Goal: Transaction & Acquisition: Purchase product/service

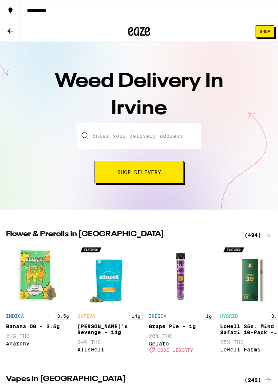
click at [115, 134] on input "Enter your delivery address" at bounding box center [139, 136] width 124 height 26
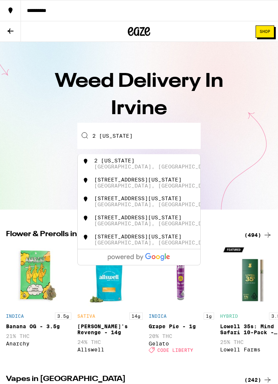
click at [158, 165] on div "2 [US_STATE][GEOGRAPHIC_DATA], [GEOGRAPHIC_DATA]" at bounding box center [152, 164] width 116 height 12
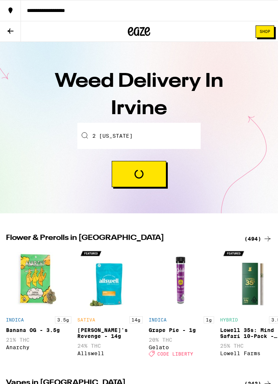
type input "2 [US_STATE], [GEOGRAPHIC_DATA], [GEOGRAPHIC_DATA]"
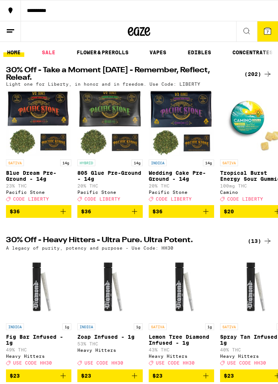
click at [272, 27] on icon at bounding box center [267, 31] width 9 height 9
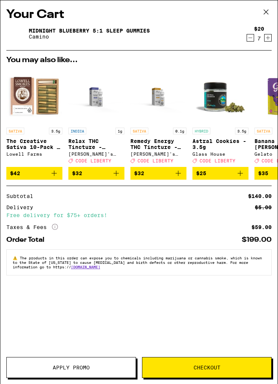
click at [271, 36] on icon "Increment" at bounding box center [268, 37] width 7 height 9
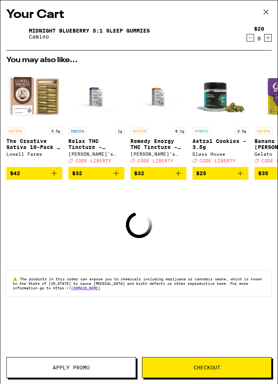
click at [271, 37] on icon "Increment" at bounding box center [268, 37] width 7 height 9
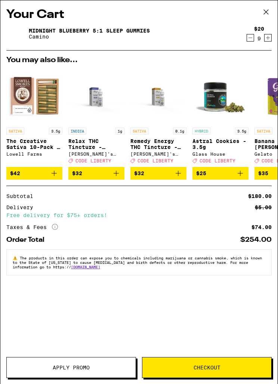
click at [210, 366] on span "Checkout" at bounding box center [207, 367] width 27 height 5
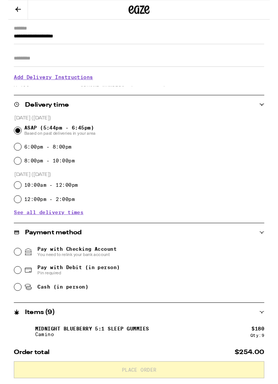
scroll to position [82, 0]
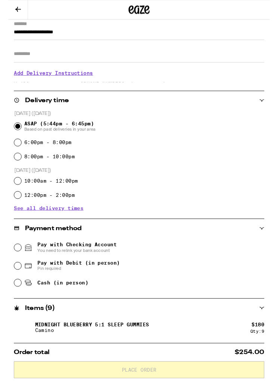
click at [10, 286] on input "Pay with Debit (in person) Pin required" at bounding box center [9, 282] width 7 height 7
radio input "true"
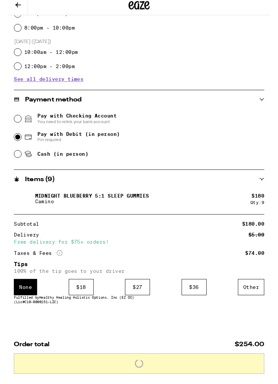
scroll to position [235, 0]
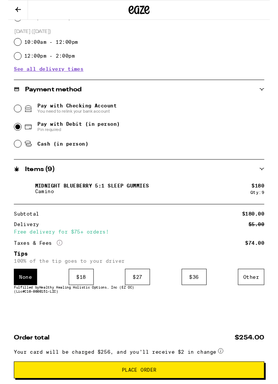
click at [197, 286] on div "$ 36" at bounding box center [198, 294] width 27 height 17
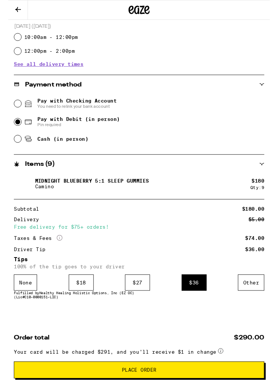
scroll to position [246, 0]
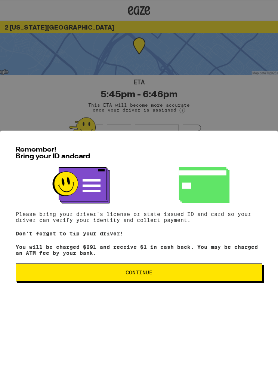
click at [191, 275] on span "Continue" at bounding box center [139, 272] width 234 height 5
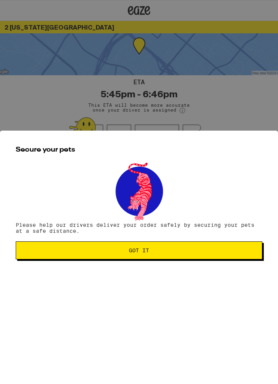
click at [212, 253] on span "Got it" at bounding box center [139, 250] width 234 height 5
